Goal: Task Accomplishment & Management: Manage account settings

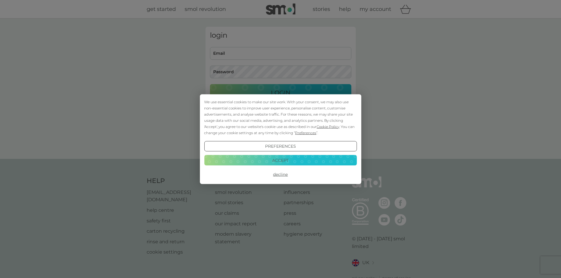
click at [281, 173] on button "Decline" at bounding box center [280, 174] width 153 height 11
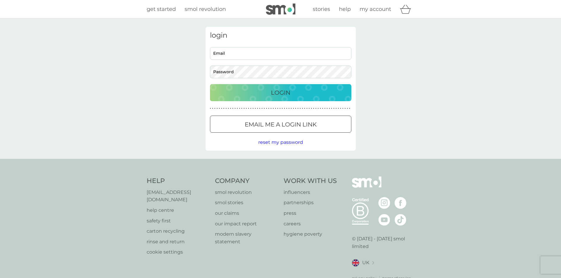
click at [245, 54] on input "Email" at bounding box center [280, 53] width 141 height 13
type input "sue.focus@gmail.com"
click at [278, 92] on p "Login" at bounding box center [280, 92] width 19 height 9
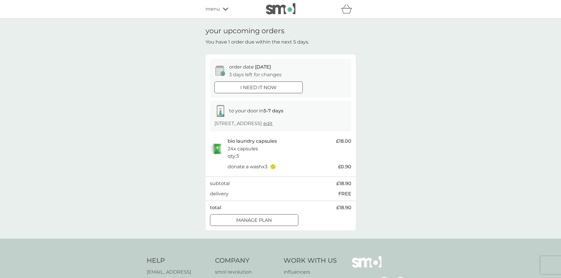
click at [253, 220] on div at bounding box center [254, 221] width 21 height 6
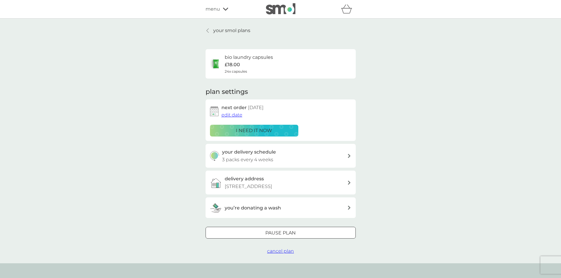
click at [229, 31] on p "your smol plans" at bounding box center [231, 31] width 37 height 8
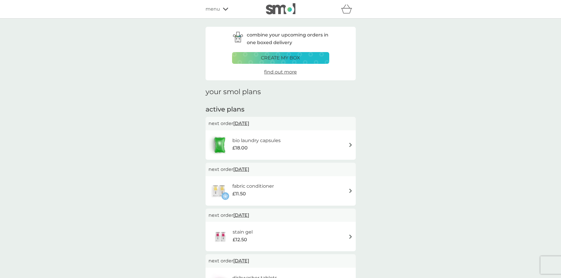
click at [244, 123] on span "[DATE]" at bounding box center [241, 123] width 16 height 11
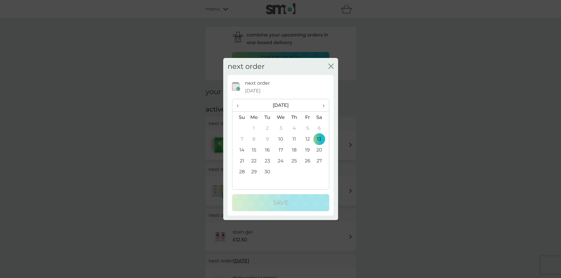
click at [320, 136] on td "13" at bounding box center [321, 139] width 15 height 11
click at [332, 69] on button "close" at bounding box center [330, 67] width 5 height 6
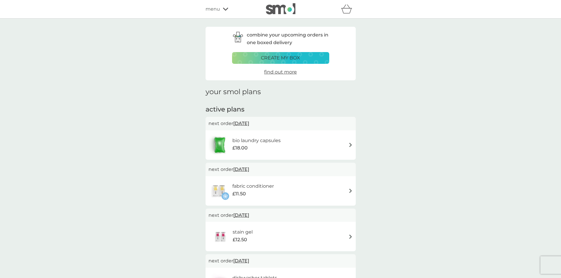
click at [351, 146] on img at bounding box center [350, 145] width 4 height 4
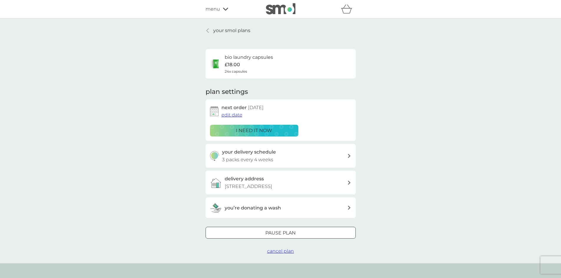
click at [235, 66] on p "£18.00" at bounding box center [232, 65] width 15 height 8
